Goal: Information Seeking & Learning: Learn about a topic

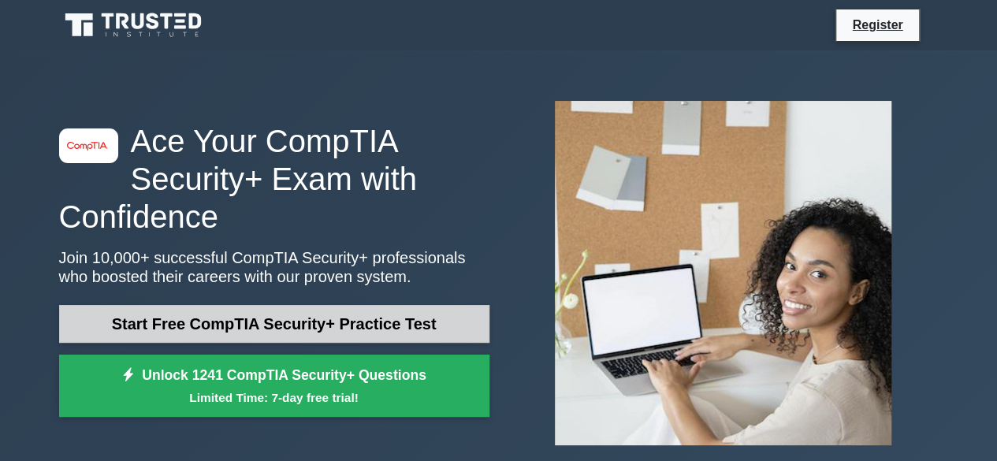
click at [317, 320] on link "Start Free CompTIA Security+ Practice Test" at bounding box center [274, 324] width 430 height 38
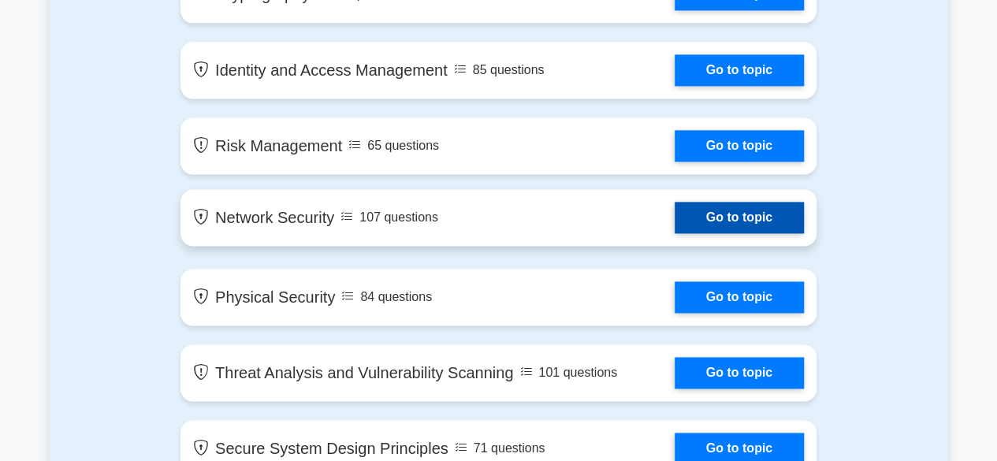
scroll to position [945, 0]
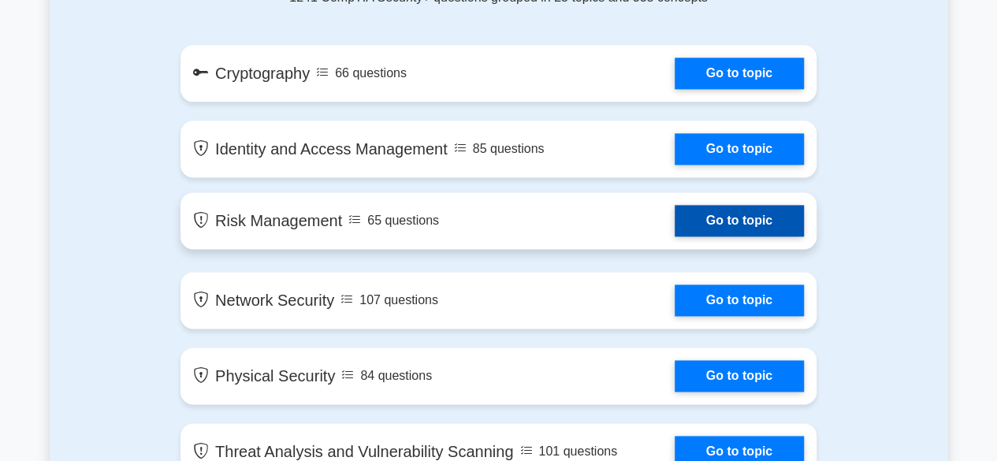
click at [715, 225] on link "Go to topic" at bounding box center [738, 221] width 129 height 32
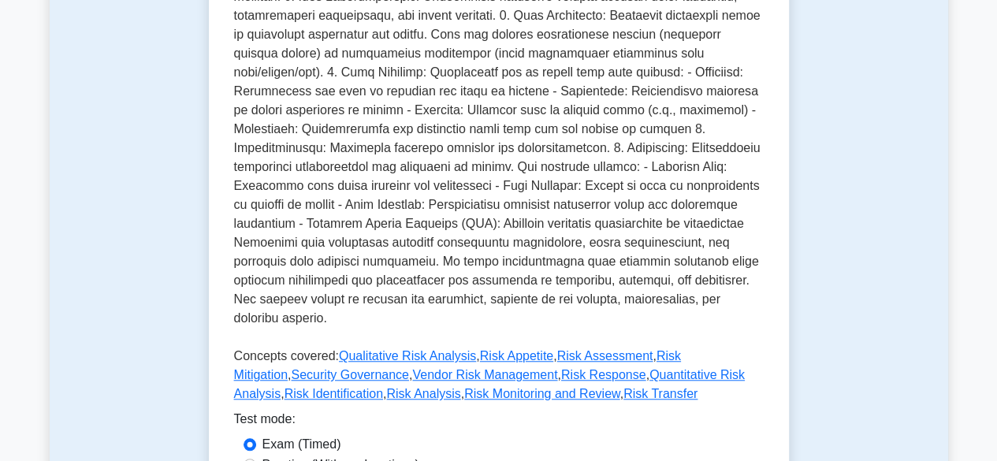
scroll to position [630, 0]
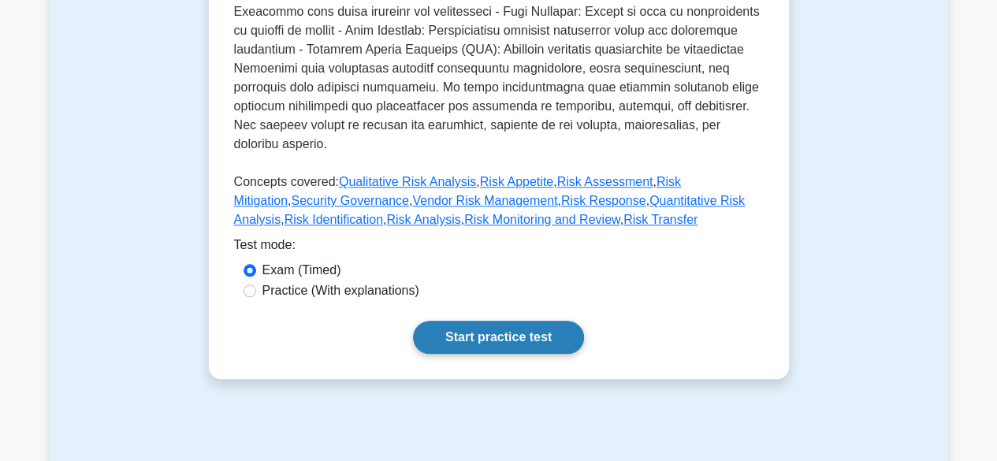
click at [495, 321] on link "Start practice test" at bounding box center [498, 337] width 171 height 33
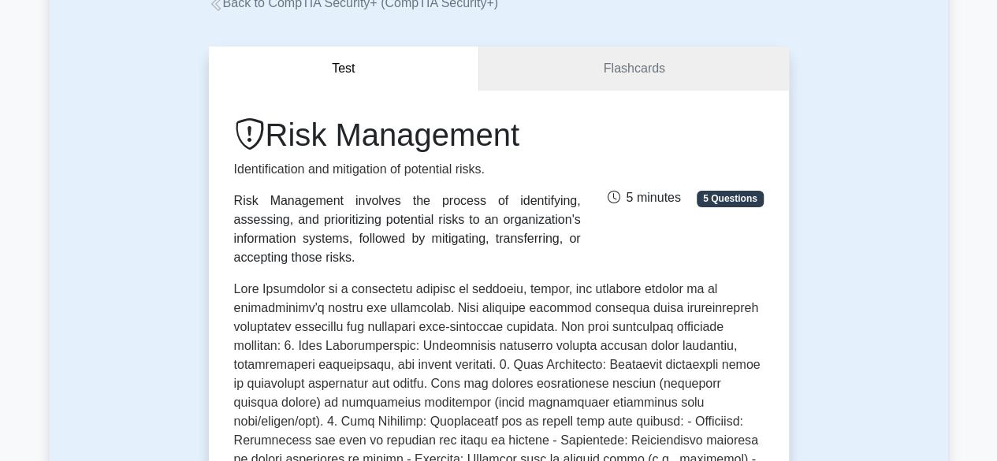
scroll to position [0, 0]
